Goal: Transaction & Acquisition: Purchase product/service

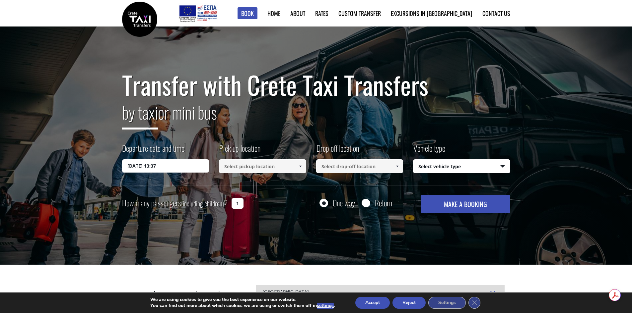
click at [159, 164] on input "23/08/2025 13:37" at bounding box center [165, 165] width 87 height 13
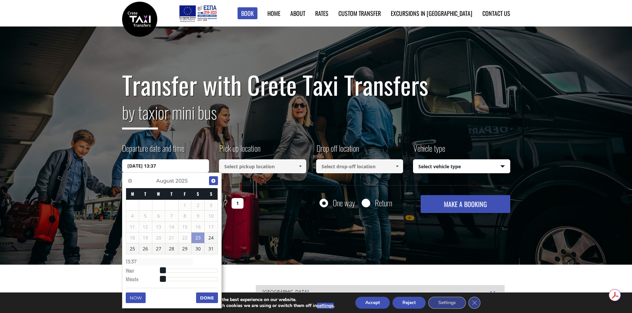
click at [214, 181] on span "Next" at bounding box center [213, 180] width 5 height 5
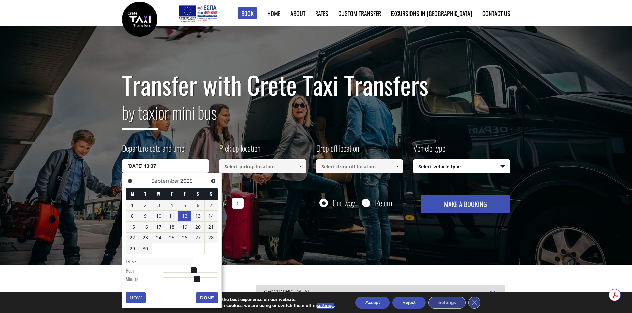
click at [186, 215] on link "12" at bounding box center [184, 216] width 13 height 11
click at [172, 162] on input "12/09/2025 00:00" at bounding box center [165, 165] width 87 height 13
type input "12/09/2025 01:00"
type input "01:00"
type input "12/09/2025 02:00"
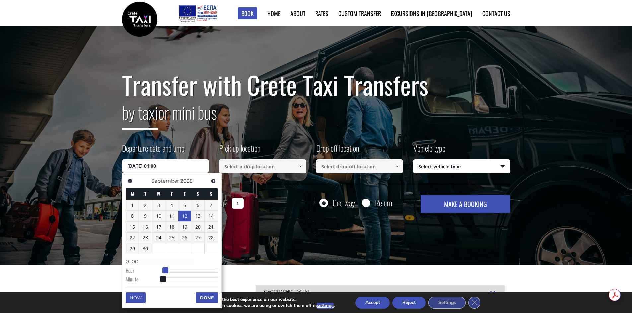
type input "02:00"
type input "12/09/2025 03:00"
type input "03:00"
type input "12/09/2025 04:00"
type input "04:00"
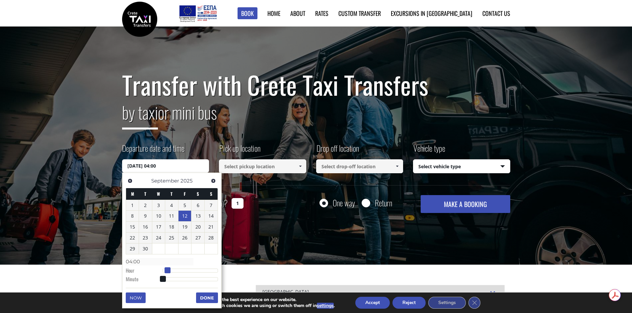
type input "12/09/2025 05:00"
type input "05:00"
type input "12/09/2025 06:00"
type input "06:00"
type input "12/09/2025 07:00"
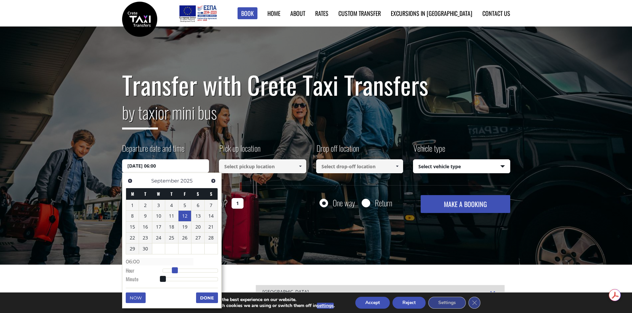
type input "07:00"
type input "12/09/2025 08:00"
type input "08:00"
type input "12/09/2025 09:00"
type input "09:00"
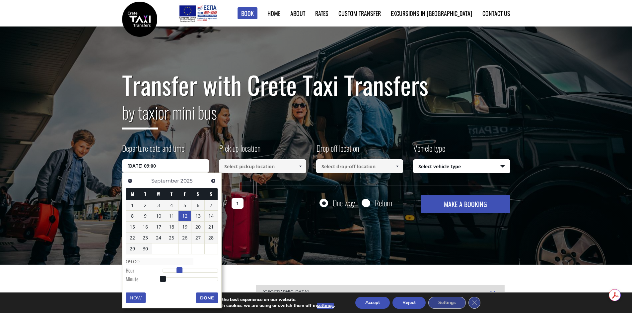
type input "12/09/2025 10:00"
type input "10:00"
type input "12/09/2025 11:00"
type input "11:00"
type input "12/09/2025 12:00"
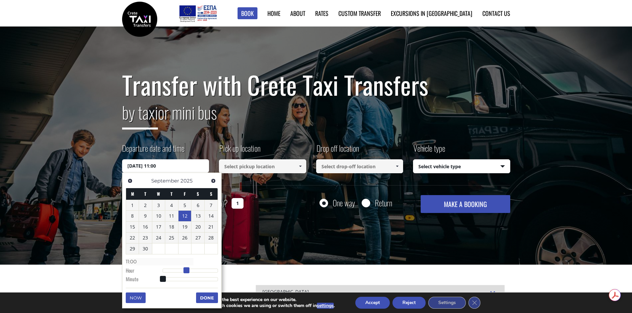
type input "12:00"
type input "12/09/2025 13:00"
type input "13:00"
type input "12/09/2025 14:00"
type input "14:00"
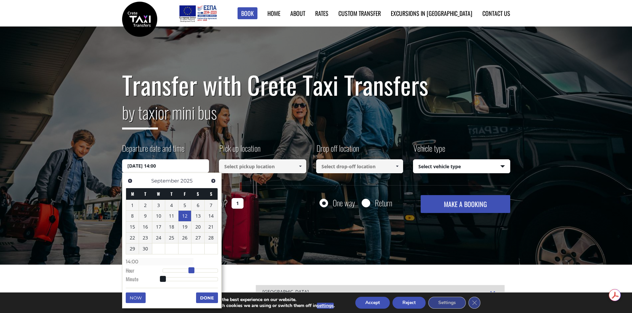
type input "12/09/2025 15:00"
type input "15:00"
type input "12/09/2025 16:00"
type input "16:00"
type input "12/09/2025 17:00"
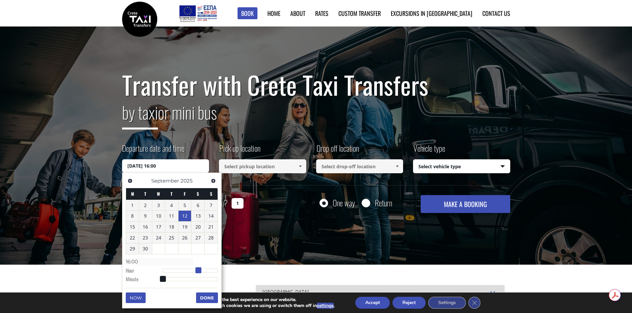
type input "17:00"
type input "12/09/2025 18:00"
type input "18:00"
type input "12/09/2025 17:00"
type input "17:00"
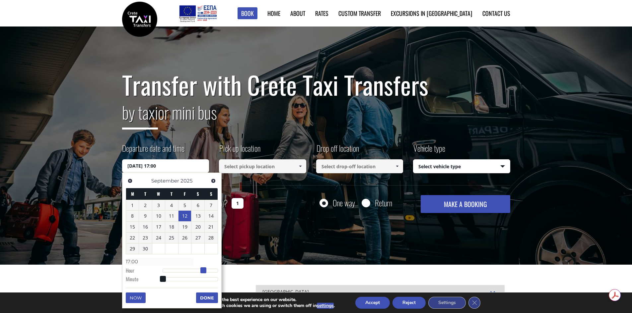
type input "12/09/2025 16:00"
type input "16:00"
drag, startPoint x: 163, startPoint y: 269, endPoint x: 201, endPoint y: 270, distance: 37.8
click at [201, 270] on span at bounding box center [201, 271] width 6 height 6
click at [206, 300] on button "Done" at bounding box center [207, 298] width 22 height 11
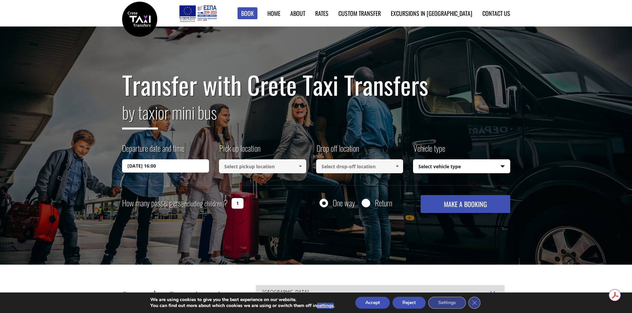
click at [245, 166] on input at bounding box center [262, 166] width 87 height 14
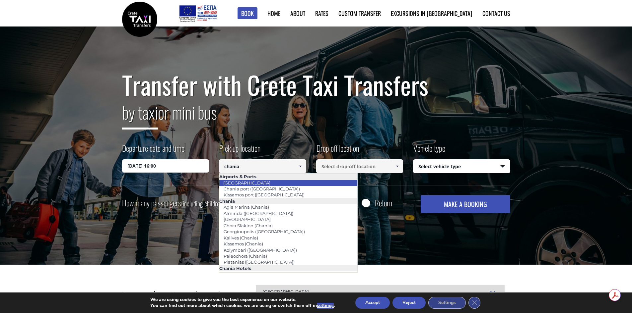
click at [250, 180] on link "Chania airport" at bounding box center [247, 182] width 56 height 9
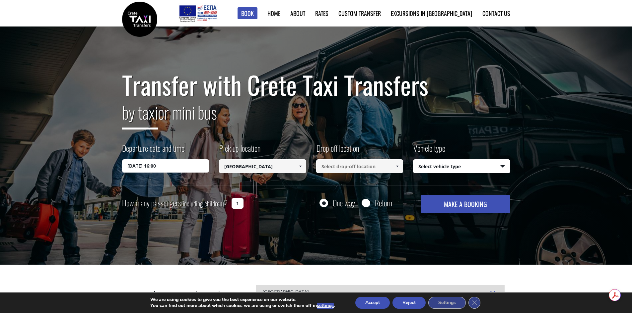
type input "Chania airport"
click at [355, 166] on input at bounding box center [359, 166] width 87 height 14
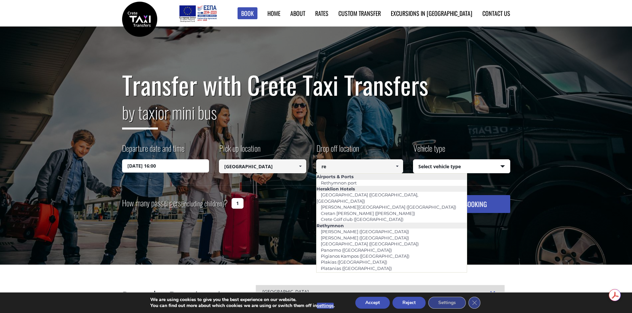
type input "r"
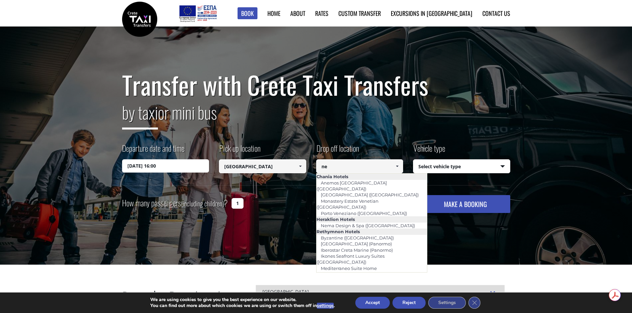
type input "n"
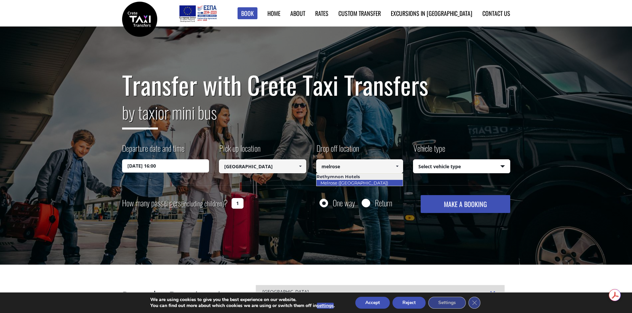
click at [372, 183] on link "Melrose (Rethymnon city)" at bounding box center [354, 182] width 76 height 9
type input "Melrose (Rethymnon city)"
click at [450, 169] on select "Select vehicle type Taxi (4 passengers) Mercedes E Class Mini Van (7 passengers…" at bounding box center [461, 167] width 96 height 14
select select "540"
click at [413, 160] on select "Select vehicle type Taxi (4 passengers) Mercedes E Class Mini Van (7 passengers…" at bounding box center [461, 167] width 96 height 14
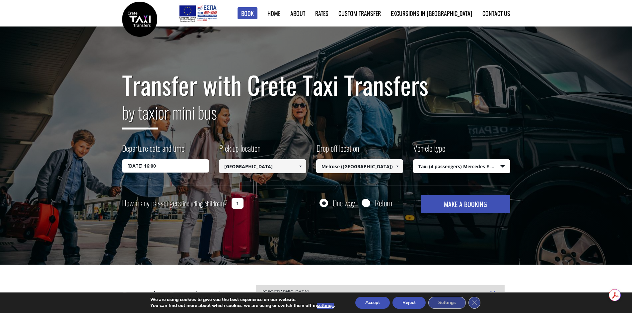
click at [365, 202] on input "Return" at bounding box center [365, 204] width 8 height 8
radio input "true"
type input "Melrose (Rethymnon city)"
type input "Chania airport"
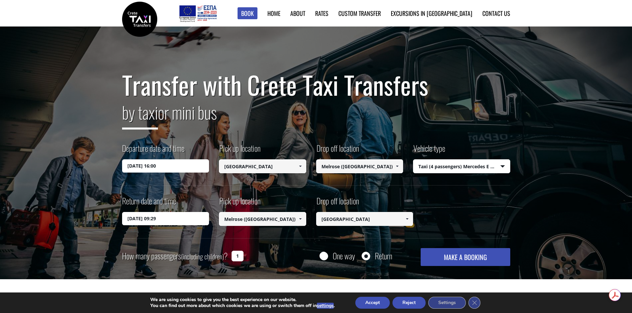
click at [145, 215] on input "24/08/2025 09:29" at bounding box center [165, 218] width 87 height 13
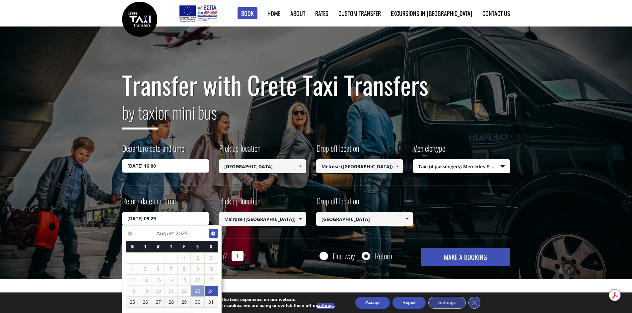
click at [212, 232] on span "Next" at bounding box center [213, 233] width 5 height 5
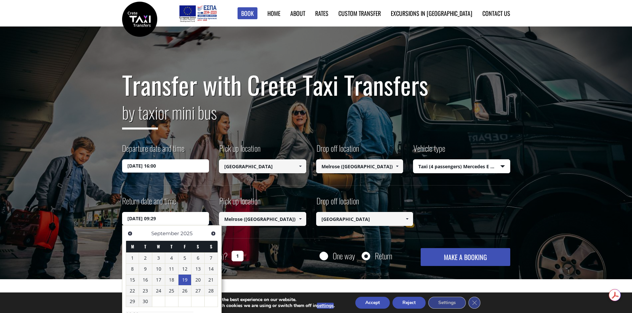
click at [186, 281] on link "19" at bounding box center [184, 280] width 13 height 11
click at [158, 217] on input "19/09/2025 09:29" at bounding box center [165, 218] width 87 height 13
click at [166, 224] on input "19/09/2025 11:29" at bounding box center [165, 218] width 87 height 13
type input "19/09/2025 11:00"
click at [313, 189] on div "Transfer with Crete Taxi Transfers by taxi or mini bus Departure date and time …" at bounding box center [316, 168] width 388 height 195
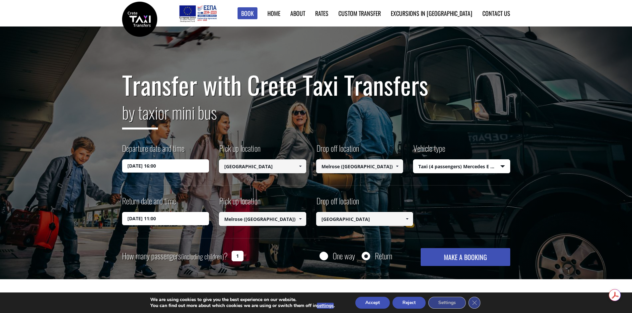
click at [240, 258] on input "1" at bounding box center [237, 256] width 12 height 11
type input "2"
click at [492, 252] on button "MAKE A BOOKING" at bounding box center [464, 257] width 89 height 18
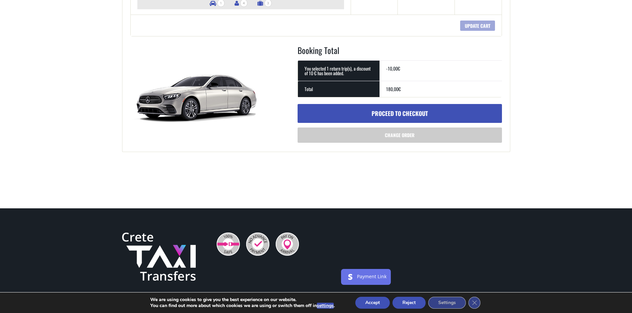
scroll to position [232, 0]
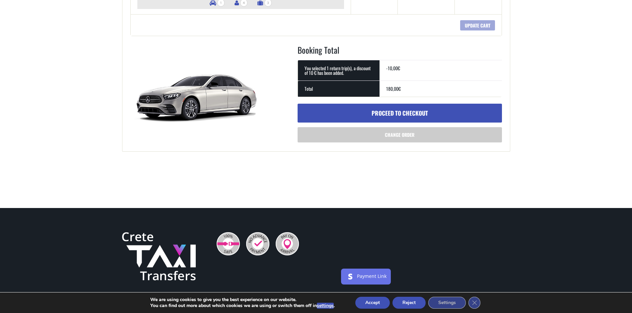
click at [406, 109] on link "Proceed to checkout" at bounding box center [399, 113] width 204 height 19
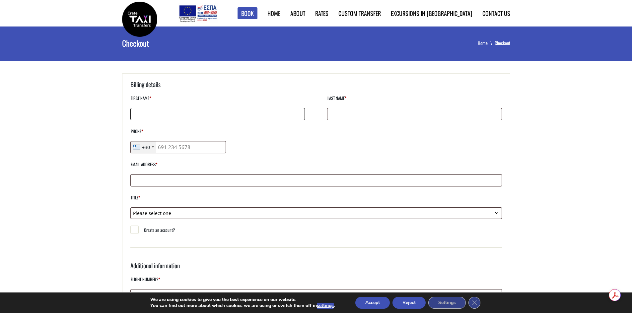
click at [175, 117] on input "First name *" at bounding box center [217, 114] width 174 height 12
type input "Rachel"
type input "Shawe"
click at [181, 148] on input "Phone *" at bounding box center [178, 147] width 96 height 12
click at [147, 148] on div "+30" at bounding box center [146, 147] width 8 height 7
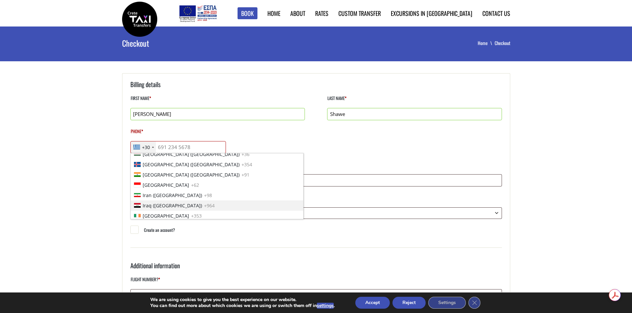
scroll to position [1006, 0]
click at [172, 204] on li "Ireland +353" at bounding box center [217, 204] width 172 height 10
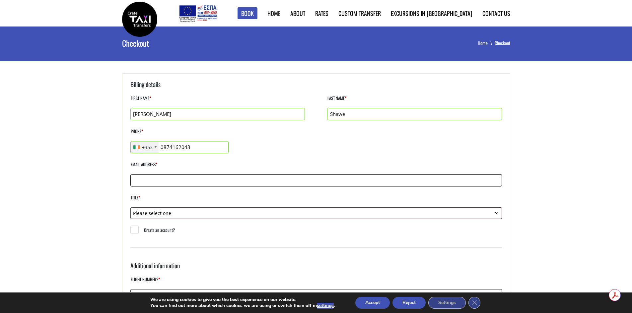
click at [187, 174] on input "Email address *" at bounding box center [315, 180] width 371 height 12
click at [162, 146] on input "0874162043" at bounding box center [179, 147] width 98 height 12
type input "874162043"
click at [177, 165] on label "Email address *" at bounding box center [315, 167] width 371 height 14
click at [177, 174] on input "Email address *" at bounding box center [315, 180] width 371 height 12
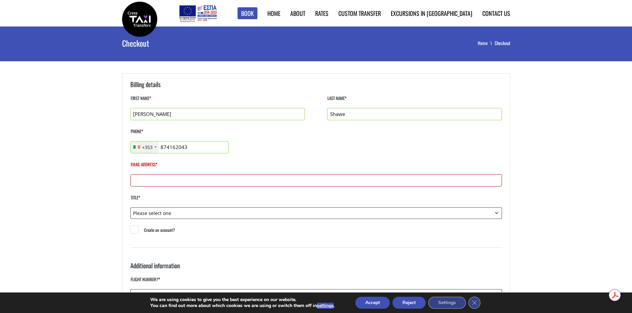
click at [194, 178] on input "Email address *" at bounding box center [315, 180] width 371 height 12
type input "rachel.shawe@gmail.com"
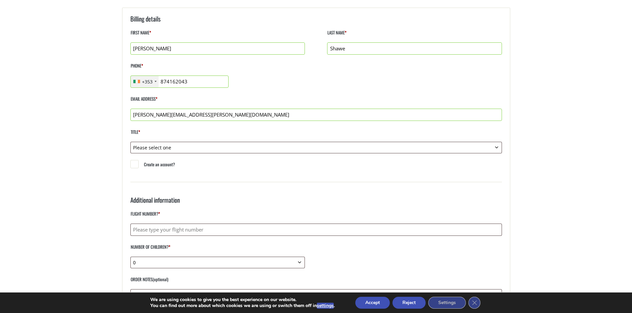
scroll to position [66, 0]
click at [153, 139] on label "Title *" at bounding box center [315, 134] width 371 height 14
click at [153, 141] on select "Please select one Mr. Mrs." at bounding box center [315, 147] width 371 height 12
click at [155, 142] on p "Title * Please select one Mr. Mrs." at bounding box center [315, 140] width 371 height 26
click at [156, 147] on select "Please select one Mr. Mrs." at bounding box center [315, 147] width 371 height 12
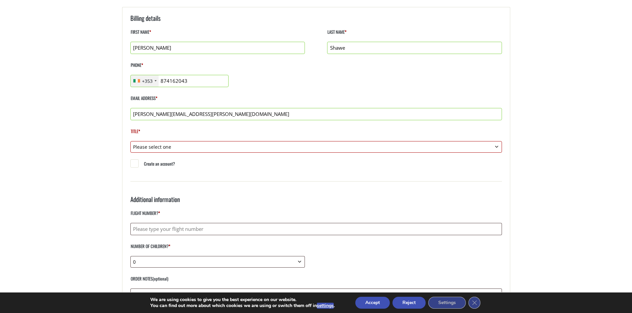
select select "mrs"
click at [130, 141] on select "Please select one Mr. Mrs." at bounding box center [315, 147] width 371 height 12
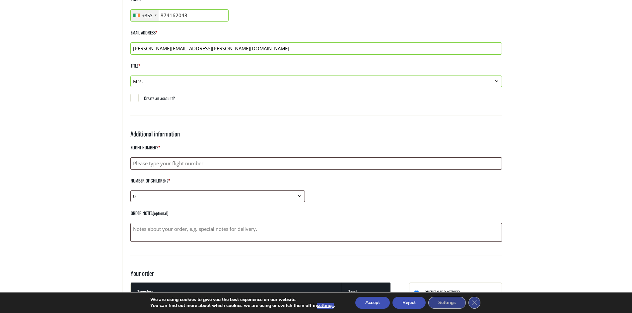
scroll to position [133, 0]
click at [150, 165] on input "Flight number? *" at bounding box center [315, 163] width 371 height 12
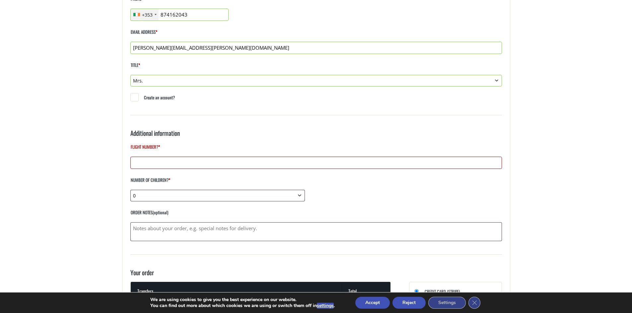
click at [177, 164] on input "Flight number? *" at bounding box center [315, 163] width 371 height 12
paste input "FR7354"
type input "FR7354"
click at [92, 165] on main "Checkout Home Checkout Have a coupon? Click here to enter your code Coupon: App…" at bounding box center [316, 244] width 632 height 700
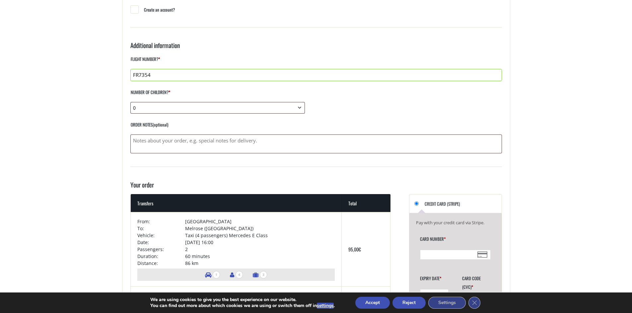
scroll to position [232, 0]
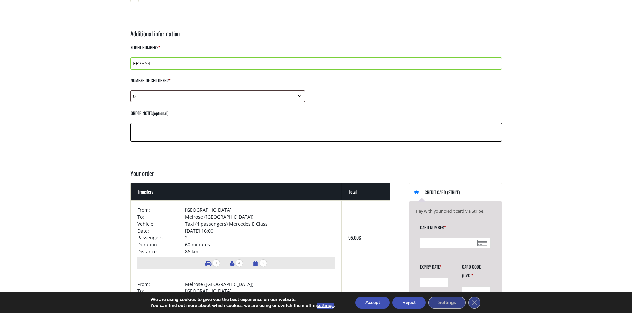
click at [160, 128] on textarea "Order notes (optional)" at bounding box center [315, 132] width 371 height 19
type textarea "Flight due to arrive at 14:50"
click at [75, 175] on main "Checkout Home Checkout Have a coupon? Click here to enter your code Coupon: App…" at bounding box center [316, 144] width 632 height 700
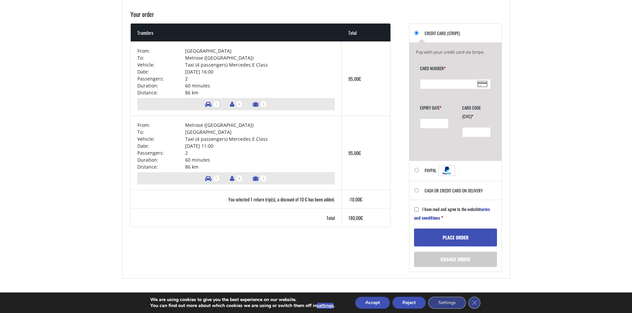
scroll to position [398, 0]
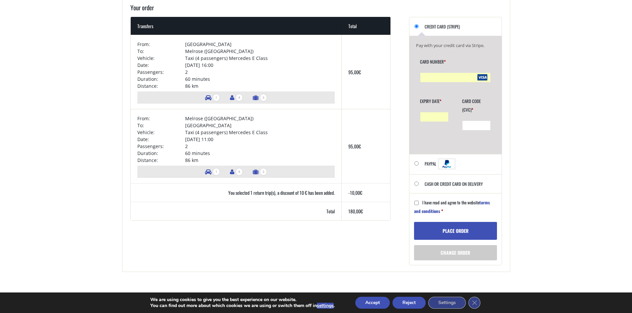
click at [472, 129] on div "Checkout" at bounding box center [476, 126] width 29 height 10
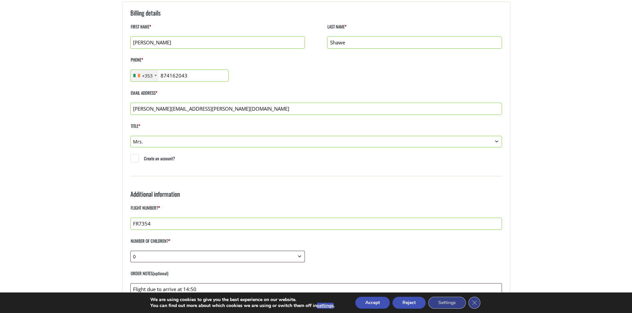
scroll to position [66, 0]
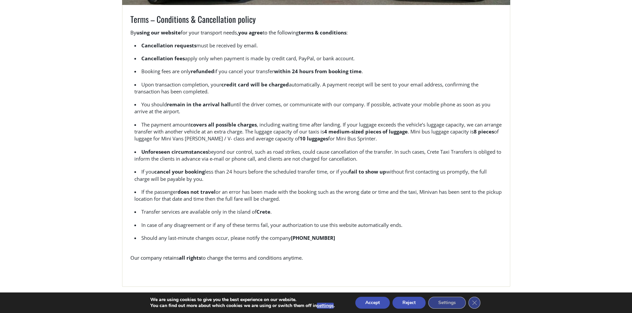
scroll to position [199, 0]
